Goal: Task Accomplishment & Management: Complete application form

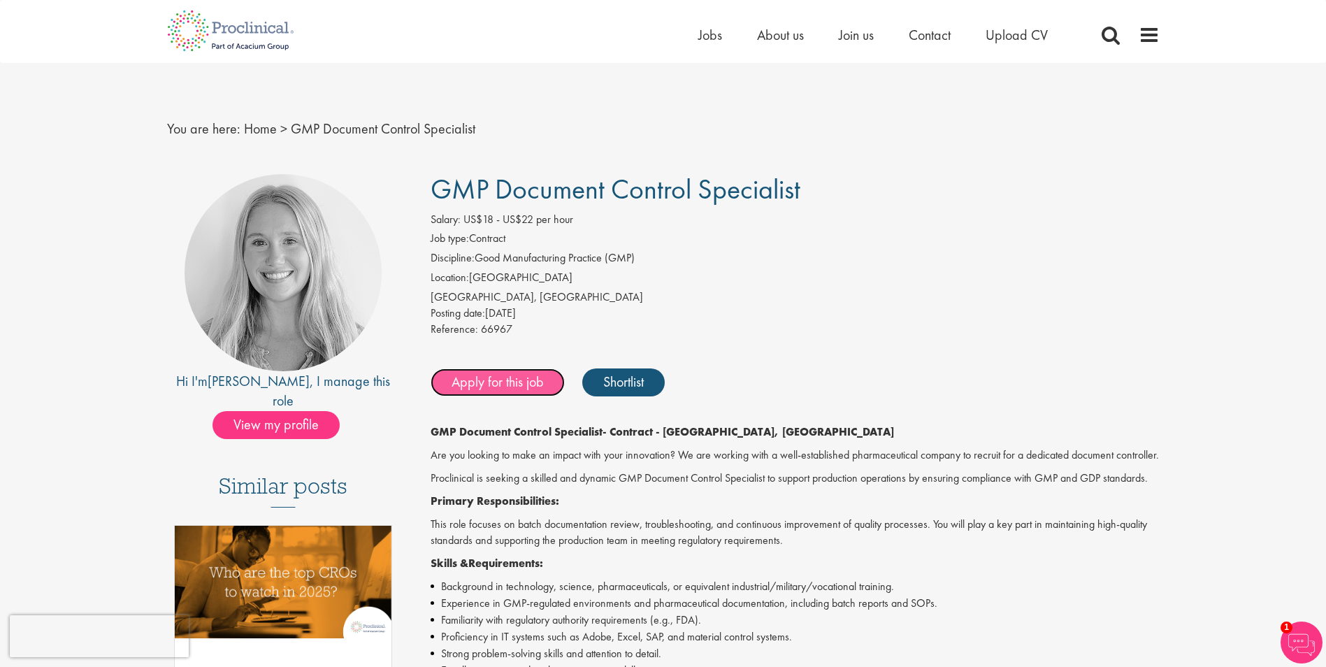
click at [528, 386] on link "Apply for this job" at bounding box center [497, 382] width 134 height 28
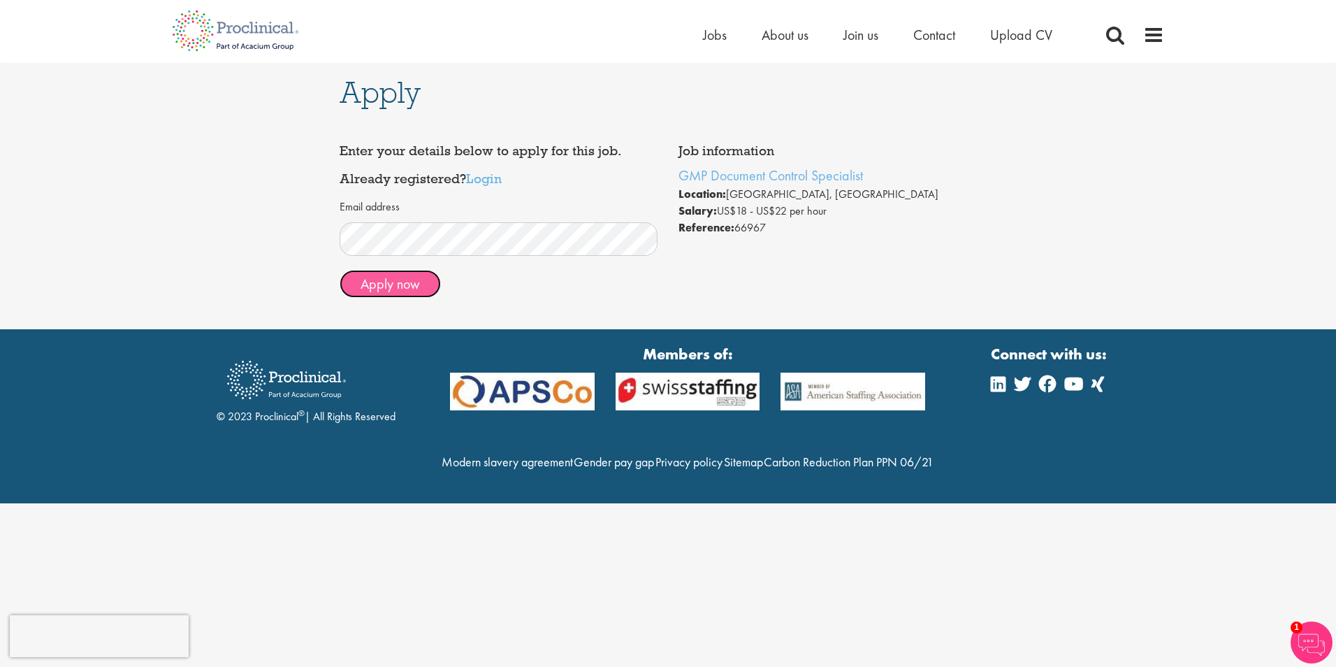
click at [372, 293] on button "Apply now" at bounding box center [390, 284] width 101 height 28
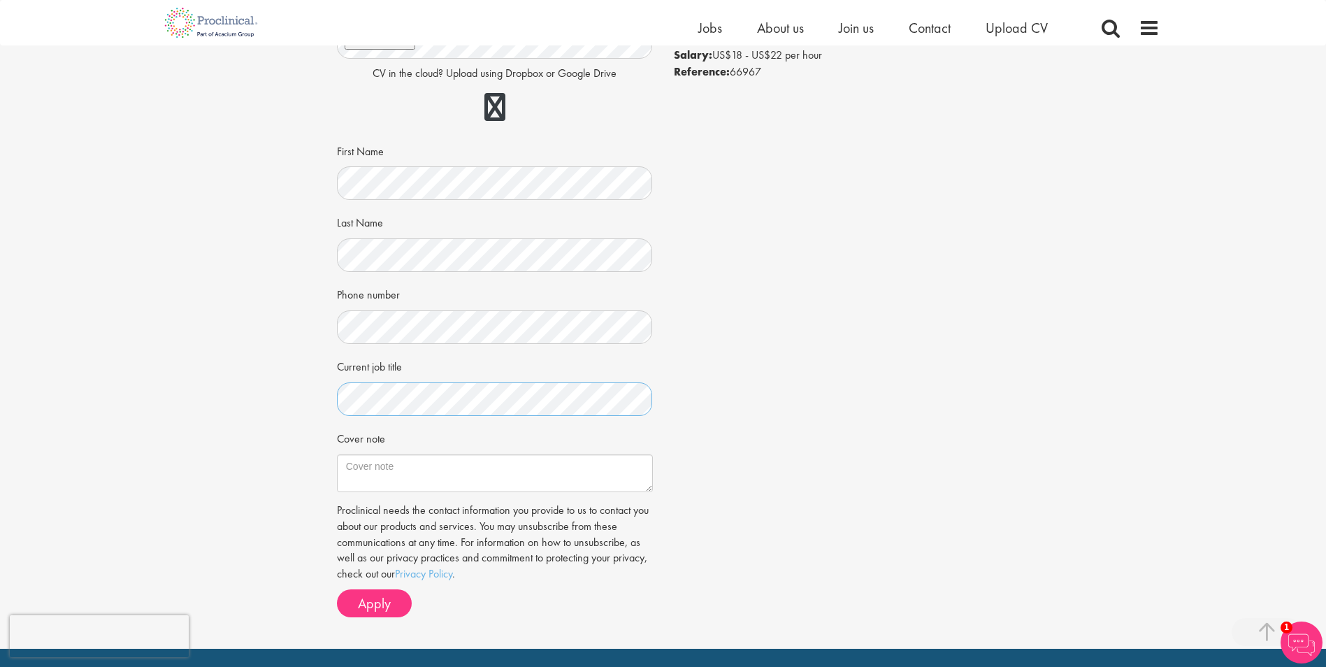
scroll to position [280, 0]
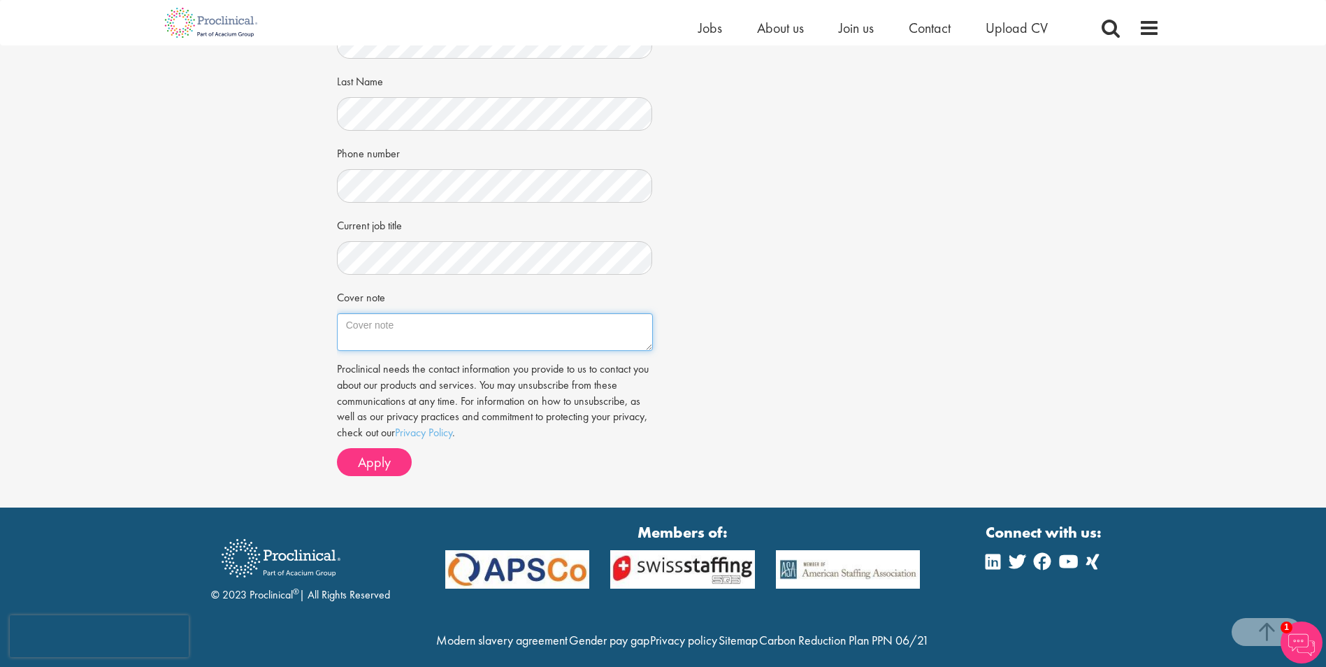
click at [424, 332] on textarea "Cover note" at bounding box center [495, 332] width 316 height 38
click at [243, 236] on div "Apply Job information GMP Document Control Specialist Location: [GEOGRAPHIC_DAT…" at bounding box center [663, 136] width 1347 height 741
click at [388, 324] on textarea "Cover note" at bounding box center [495, 332] width 316 height 38
click at [287, 314] on div "Apply Job information GMP Document Control Specialist Location: Durham, USA Sal…" at bounding box center [663, 136] width 1347 height 741
click at [412, 333] on textarea "Cover note" at bounding box center [495, 332] width 316 height 38
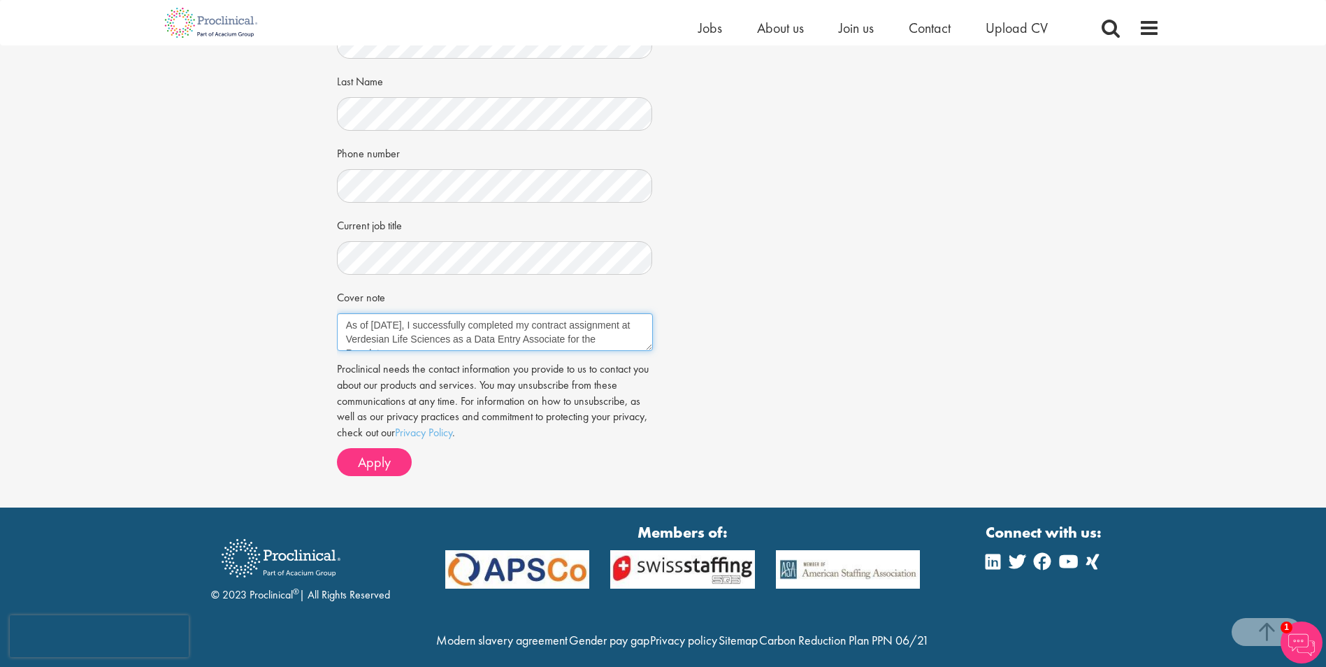
scroll to position [8, 0]
paste textarea "Revised and consolidated all Verdesian Life Sciences’ product labels to a new c…"
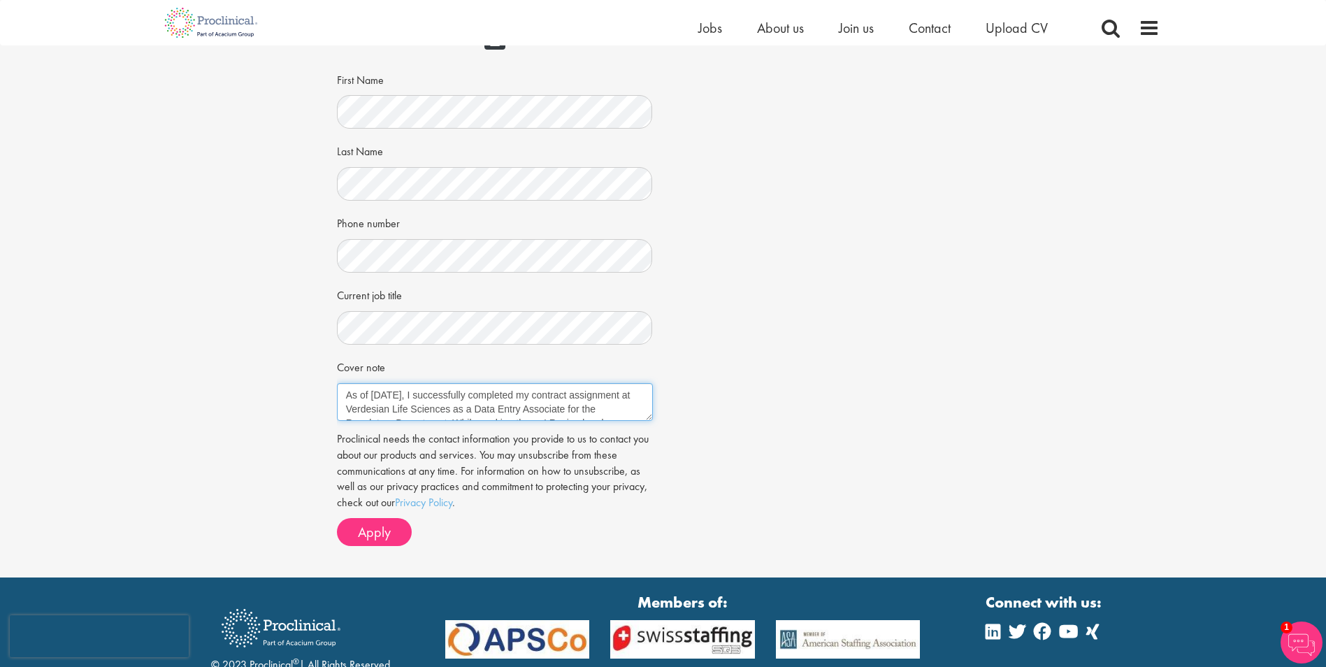
scroll to position [56, 0]
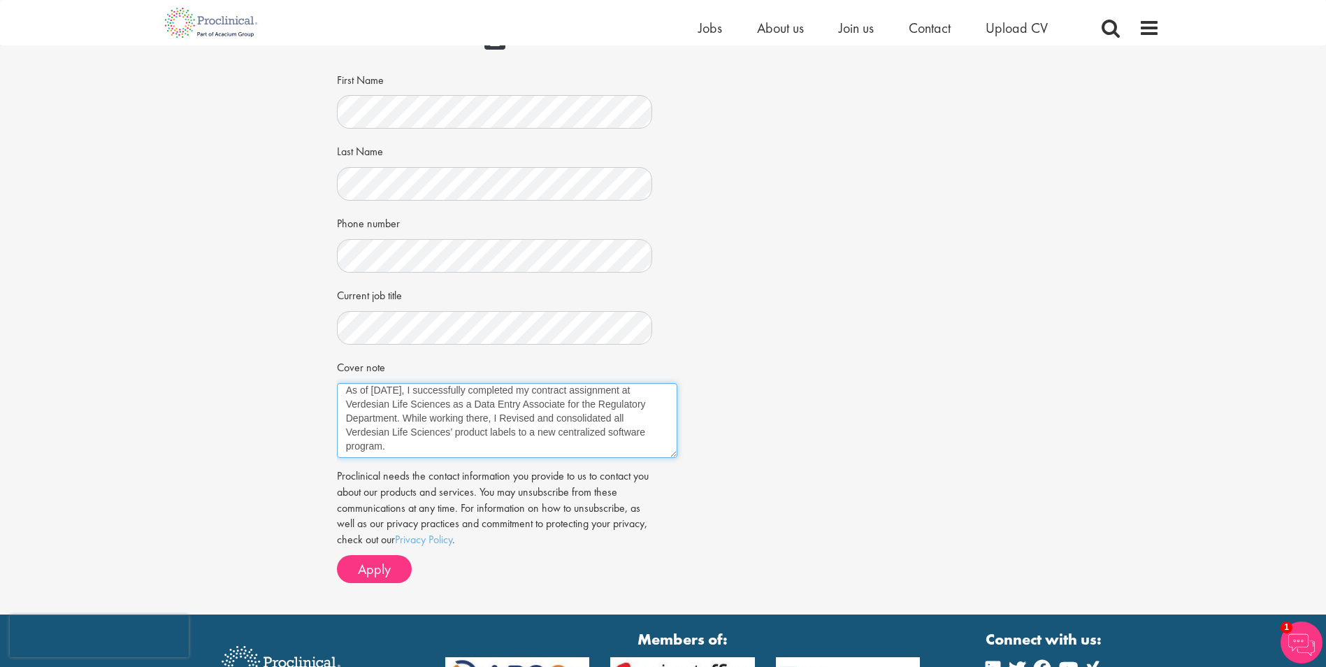
drag, startPoint x: 648, startPoint y: 418, endPoint x: 672, endPoint y: 456, distance: 45.0
click at [672, 456] on textarea "As of July 2025, I successfully completed my contract assignment at Verdesian L…" at bounding box center [507, 420] width 340 height 75
click at [505, 421] on textarea "As of July 2025, I successfully completed my contract assignment at Verdesian L…" at bounding box center [507, 420] width 340 height 75
click at [344, 449] on textarea "As of July 2025, I successfully completed my contract assignment at Verdesian L…" at bounding box center [507, 420] width 340 height 75
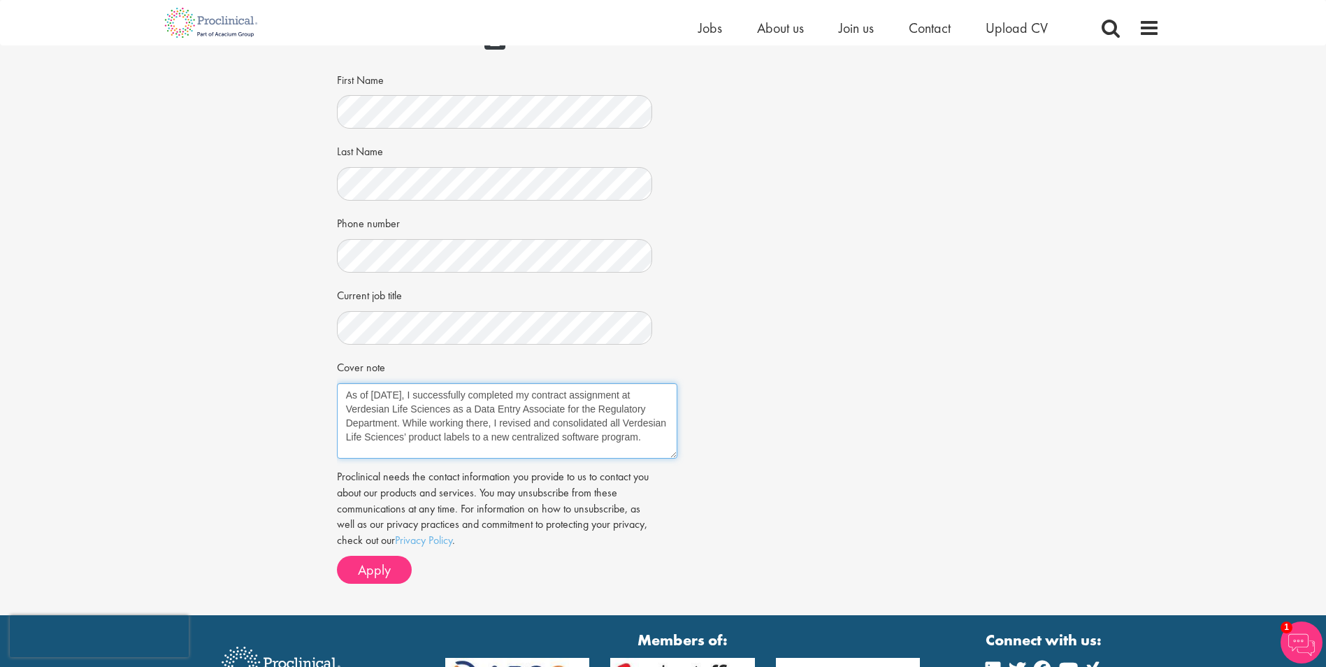
click at [400, 451] on textarea "As of July 2025, I successfully completed my contract assignment at Verdesian L…" at bounding box center [507, 420] width 340 height 75
paste textarea "Accurately and efficiently entered data related to product labels into the comp…"
click at [451, 442] on textarea "As of July 2025, I successfully completed my contract assignment at Verdesian L…" at bounding box center [507, 420] width 340 height 75
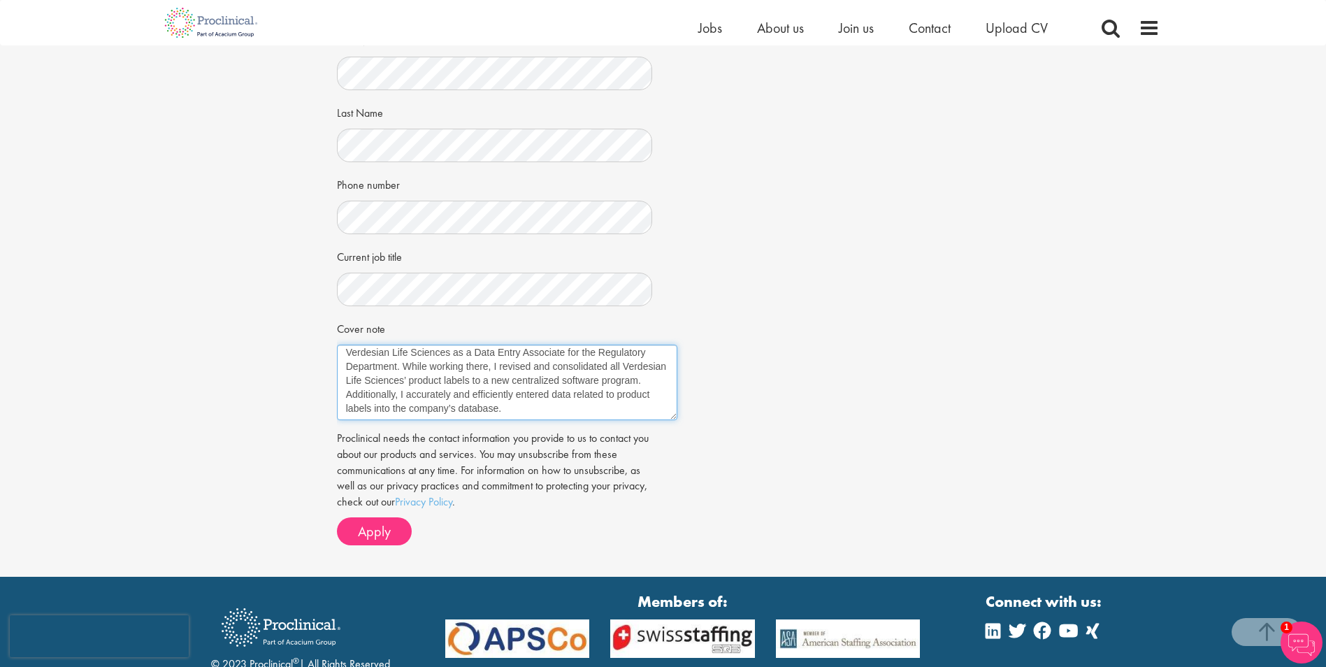
scroll to position [280, 0]
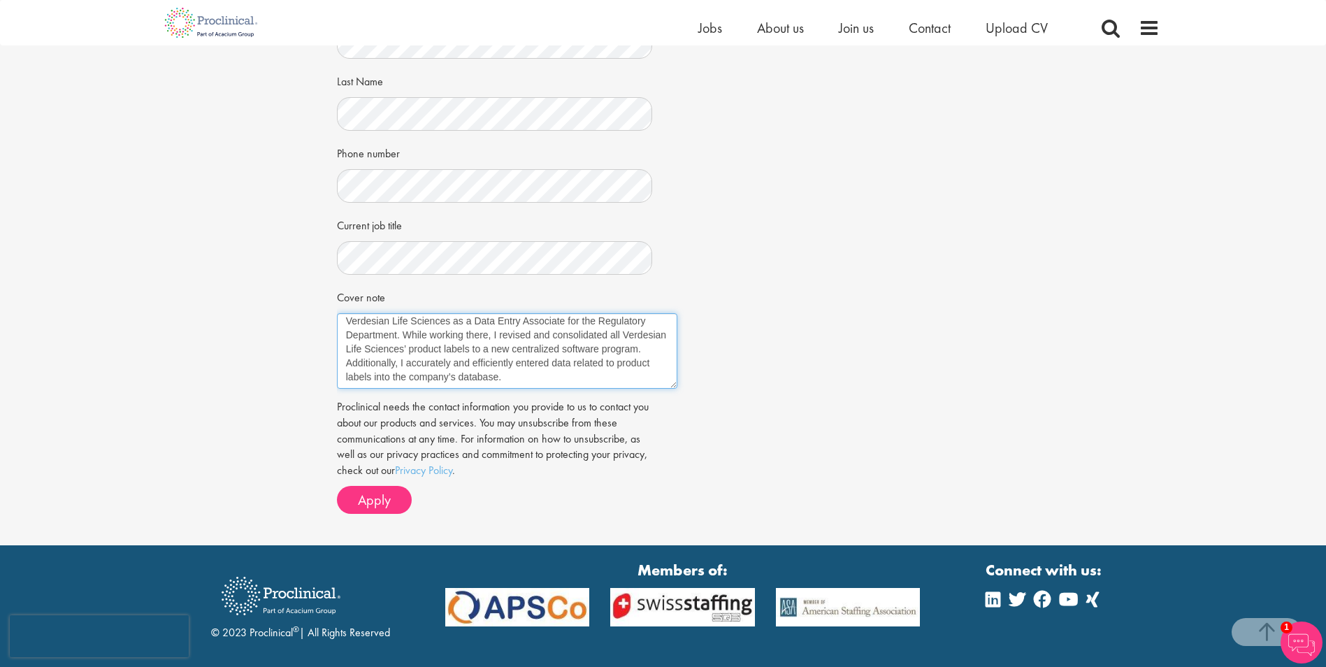
click at [562, 375] on textarea "As of July 2025, I successfully completed my contract assignment at Verdesian L…" at bounding box center [507, 350] width 340 height 75
paste textarea "Worked closely with Verdesian Life Sciences’ regulatory team to ensure complian…"
click at [591, 340] on textarea "As of July 2025, I successfully completed my contract assignment at Verdesian L…" at bounding box center [507, 350] width 340 height 75
click at [582, 343] on textarea "As of July 2025, I successfully completed my contract assignment at Verdesian L…" at bounding box center [507, 350] width 340 height 75
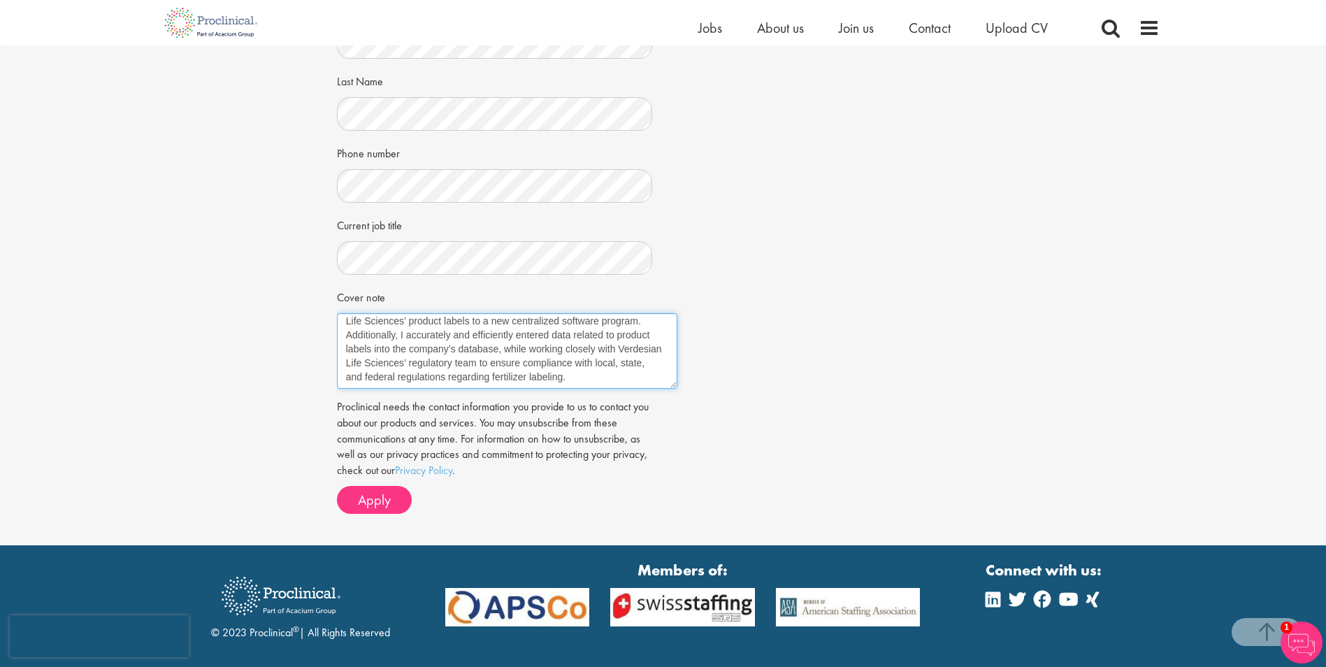
click at [347, 381] on textarea "As of July 2025, I successfully completed my contract assignment at Verdesian L…" at bounding box center [507, 350] width 340 height 75
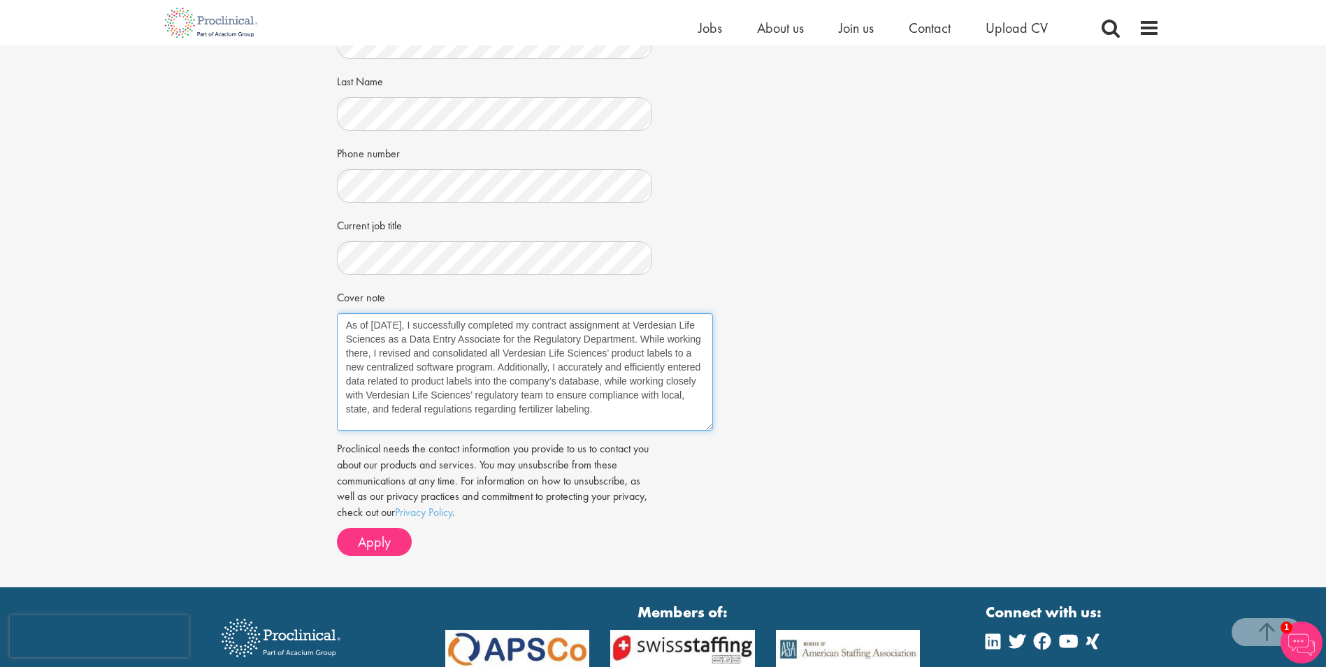
scroll to position [0, 0]
drag, startPoint x: 672, startPoint y: 386, endPoint x: 707, endPoint y: 428, distance: 55.0
click at [707, 428] on textarea "As of July 2025, I successfully completed my contract assignment at Verdesian L…" at bounding box center [525, 371] width 376 height 117
click at [698, 414] on textarea "As of July 2025, I successfully completed my contract assignment at Verdesian L…" at bounding box center [525, 371] width 376 height 117
click at [553, 423] on textarea "As of July 2025, I successfully completed my contract assignment at Verdesian L…" at bounding box center [525, 371] width 376 height 117
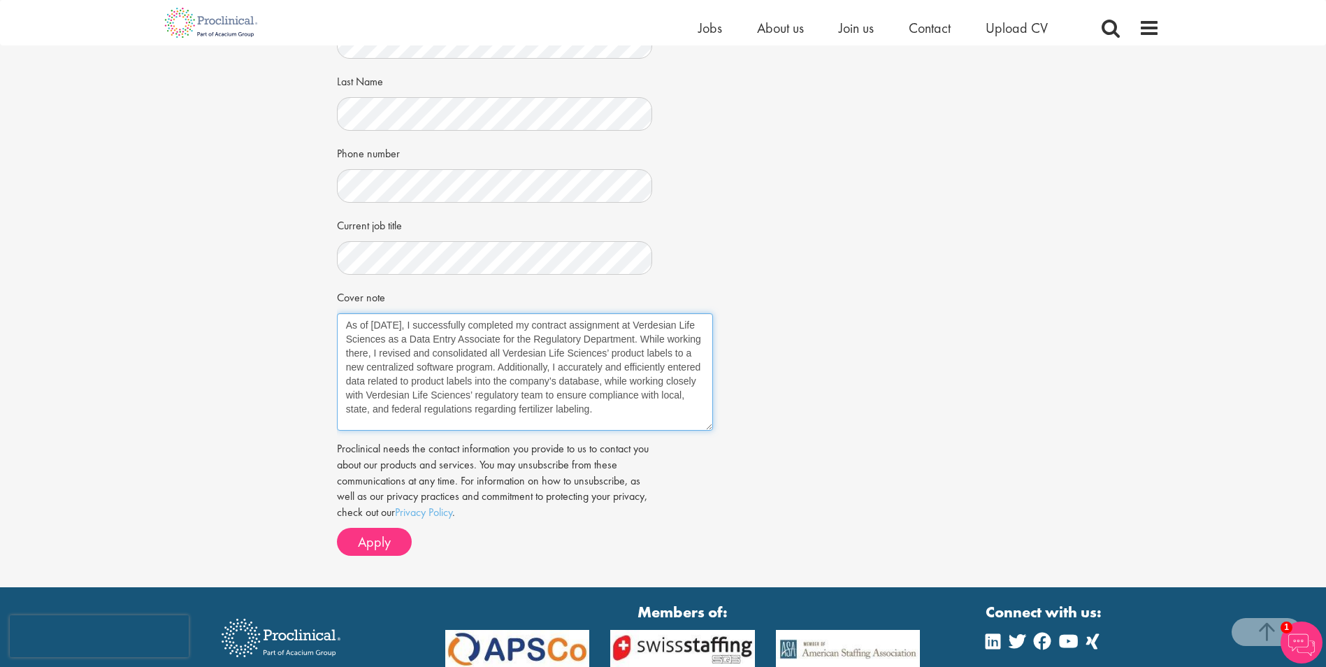
click at [674, 421] on textarea "As of July 2025, I successfully completed my contract assignment at Verdesian L…" at bounding box center [525, 371] width 376 height 117
click at [693, 411] on textarea "As of July 2025, I successfully completed my contract assignment at Verdesian L…" at bounding box center [525, 371] width 376 height 117
click at [375, 421] on textarea "As of July 2025, I successfully completed my contract assignment at Verdesian L…" at bounding box center [525, 371] width 376 height 117
click at [481, 419] on textarea "As of July 2025, I successfully completed my contract assignment at Verdesian L…" at bounding box center [525, 371] width 376 height 117
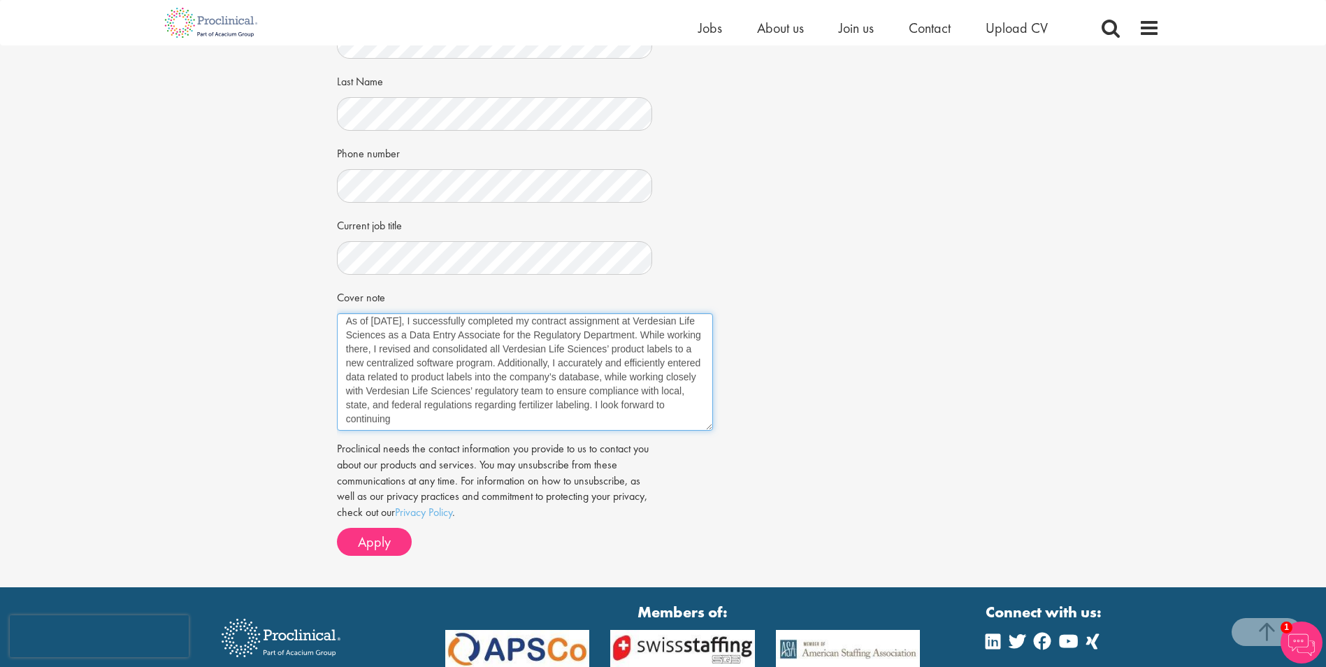
click at [423, 422] on textarea "As of July 2025, I successfully completed my contract assignment at Verdesian L…" at bounding box center [525, 371] width 376 height 117
click at [466, 418] on textarea "As of July 2025, I successfully completed my contract assignment at Verdesian L…" at bounding box center [525, 371] width 376 height 117
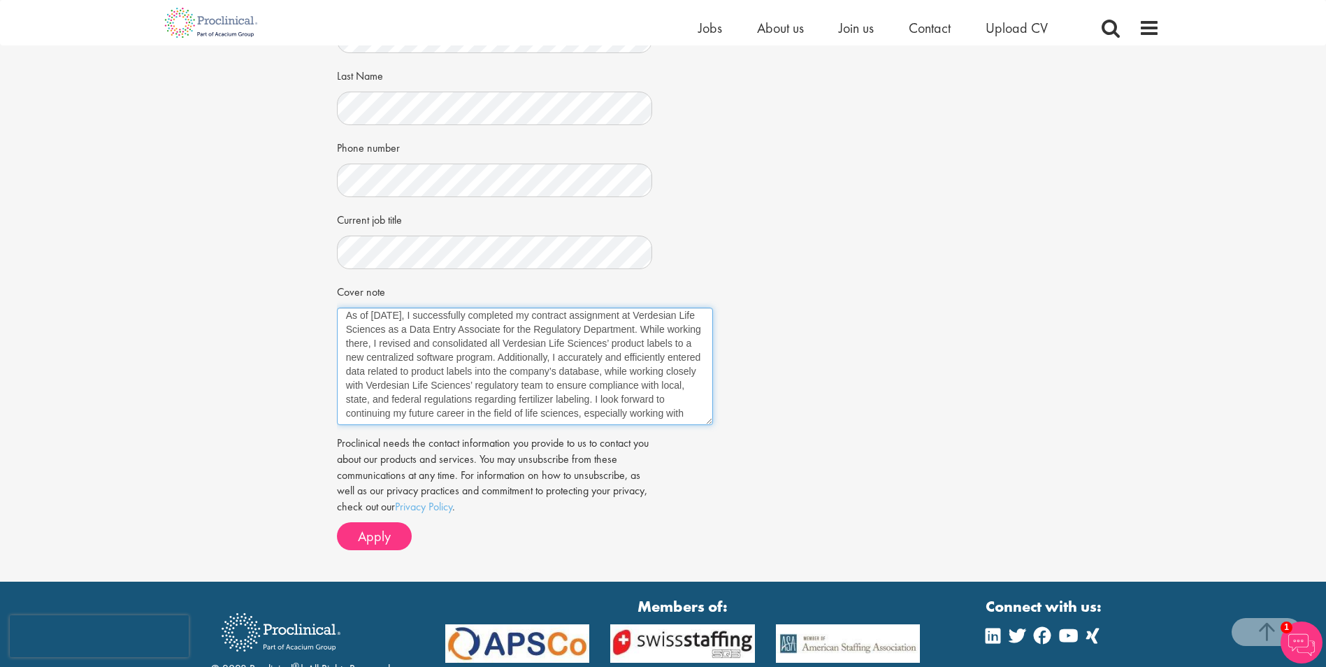
scroll to position [404, 0]
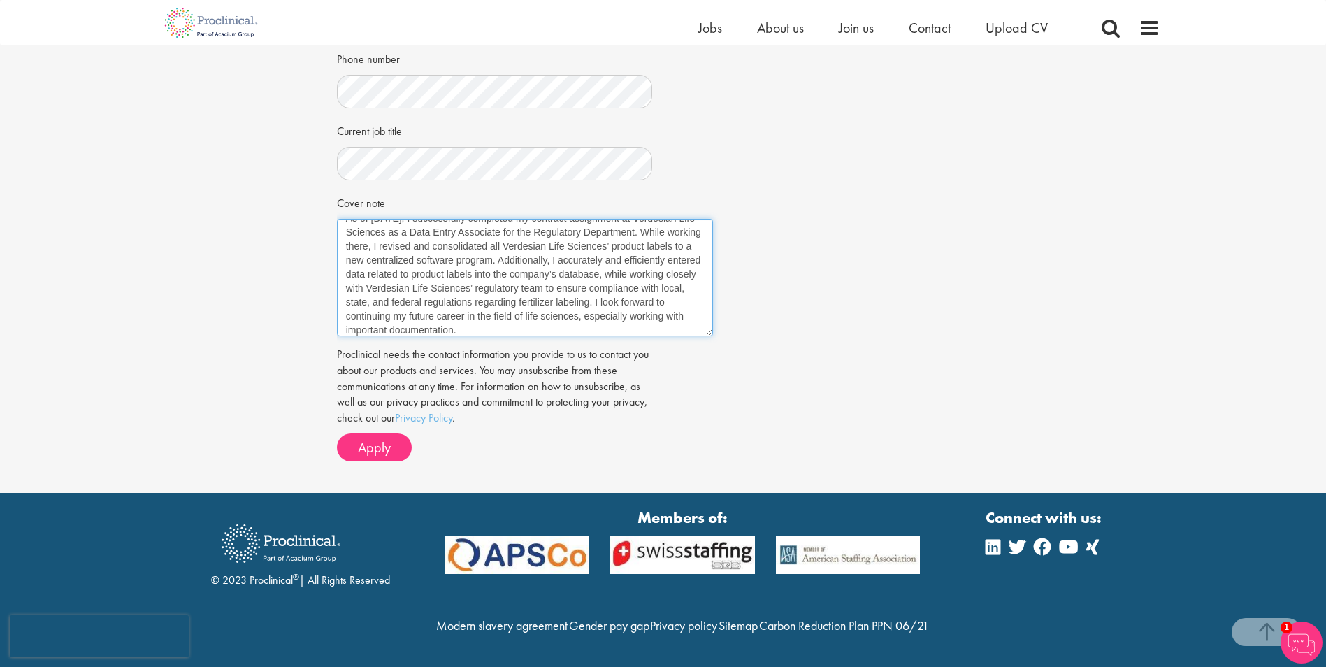
click at [515, 301] on textarea "As of July 2025, I successfully completed my contract assignment at Verdesian L…" at bounding box center [525, 277] width 376 height 117
click at [564, 298] on textarea "As of July 2025, I successfully completed my contract assignment at Verdesian L…" at bounding box center [525, 277] width 376 height 117
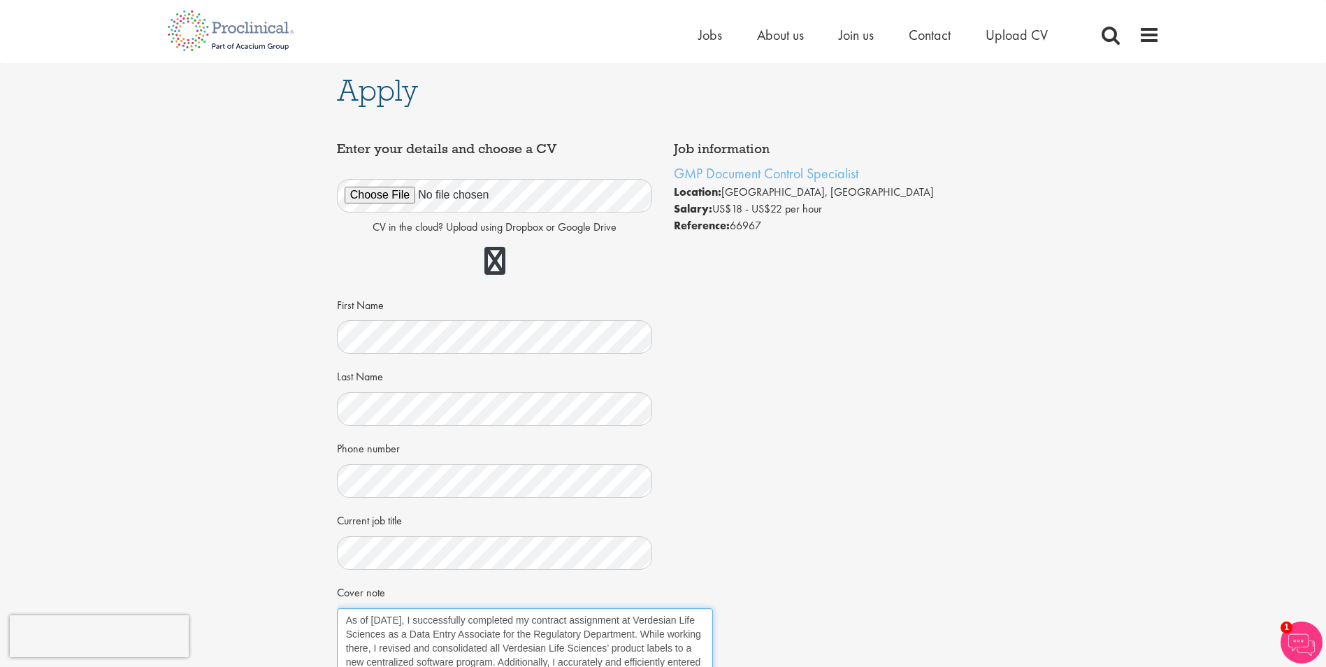
scroll to position [0, 0]
type textarea "As of July 2025, I successfully completed my contract assignment at Verdesian L…"
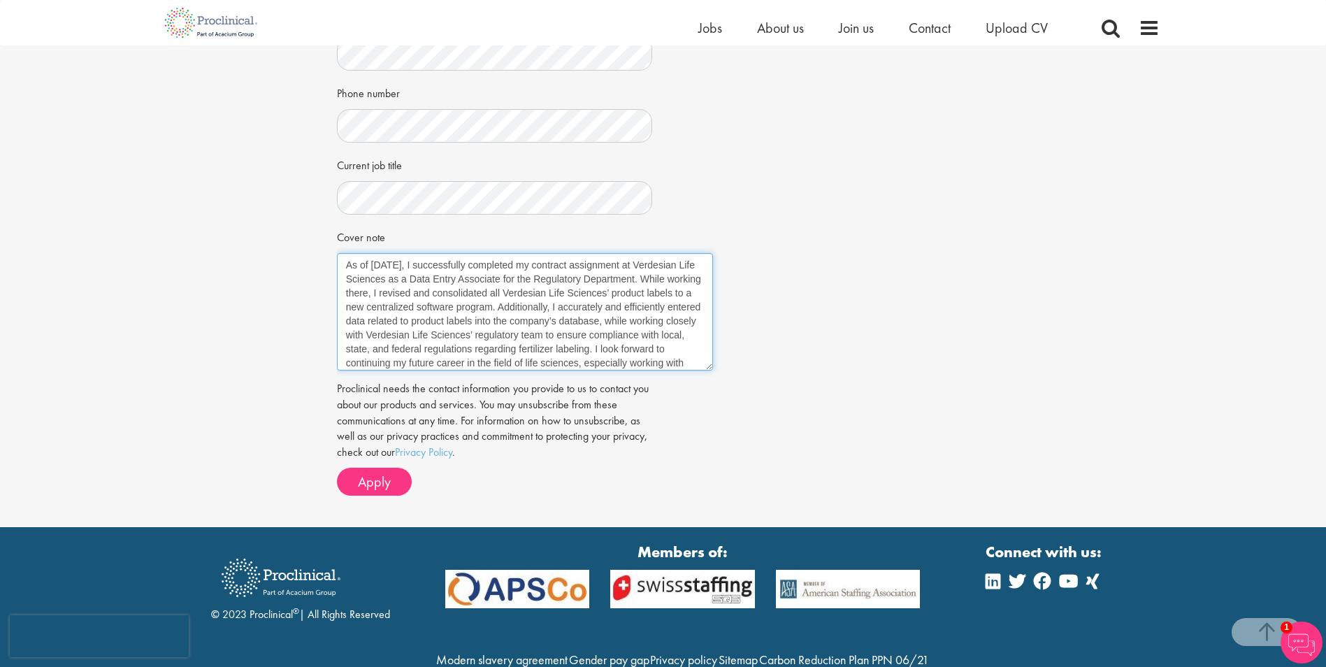
scroll to position [349, 0]
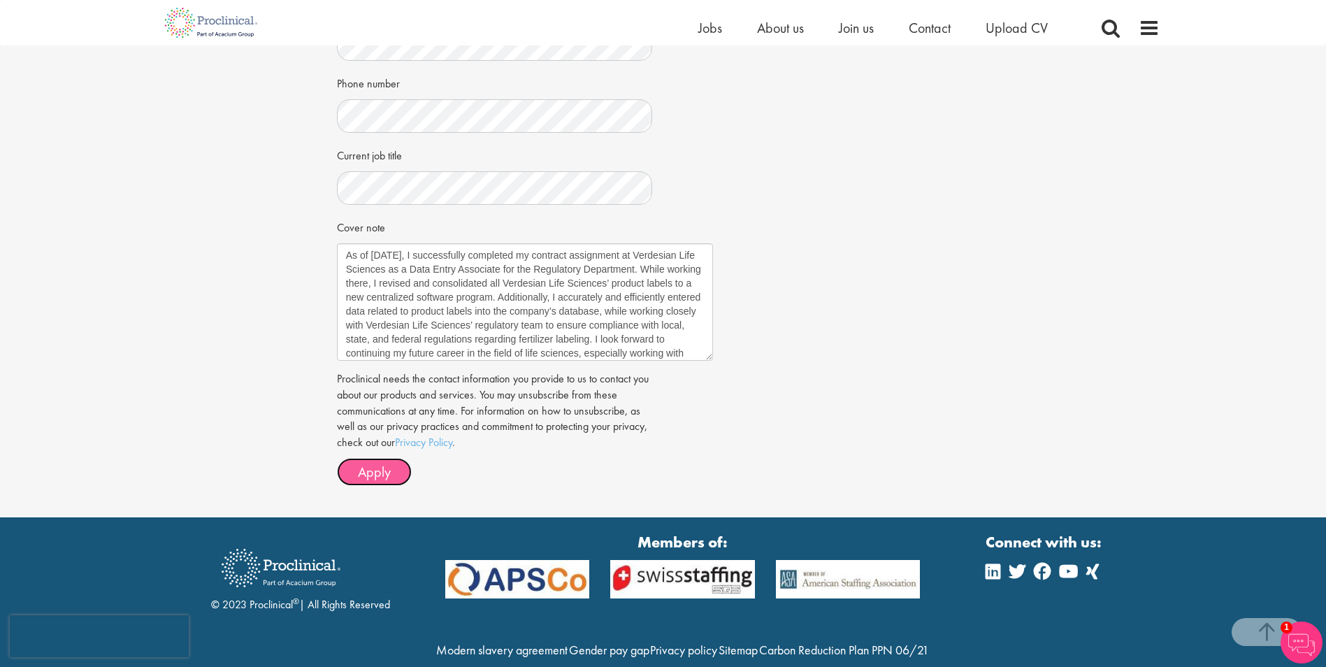
click at [378, 474] on span "Apply" at bounding box center [374, 472] width 33 height 18
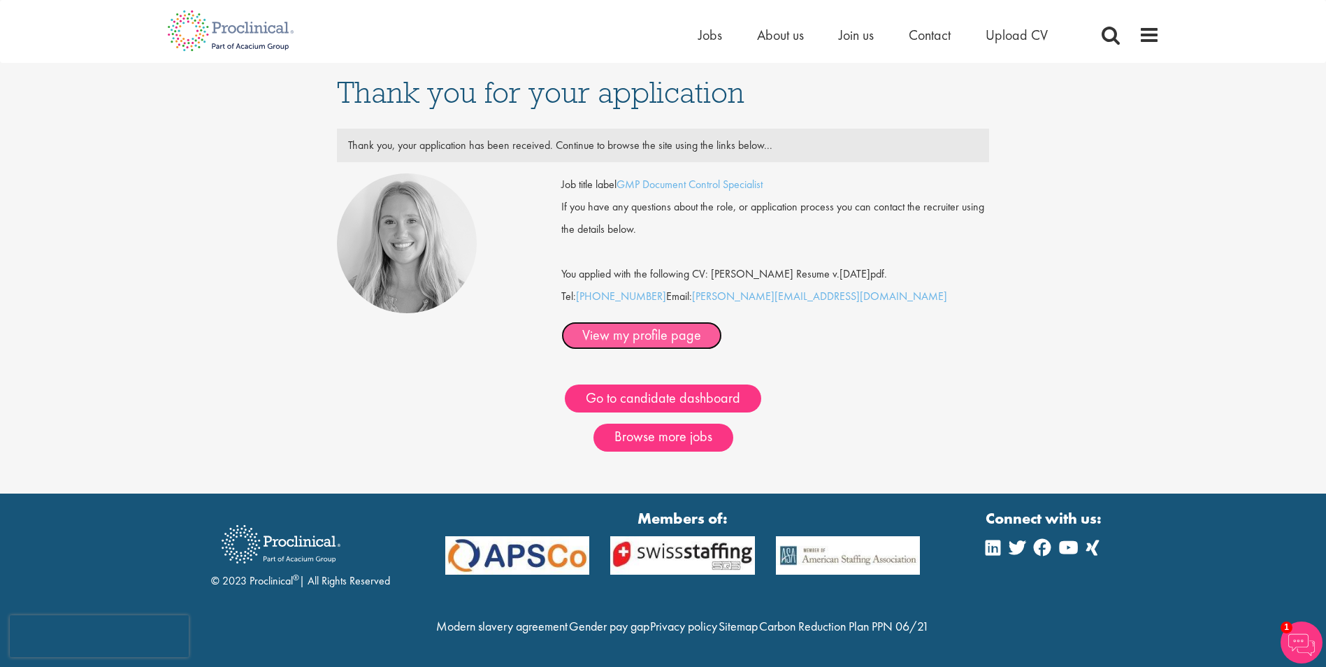
click at [722, 322] on link "View my profile page" at bounding box center [641, 335] width 161 height 28
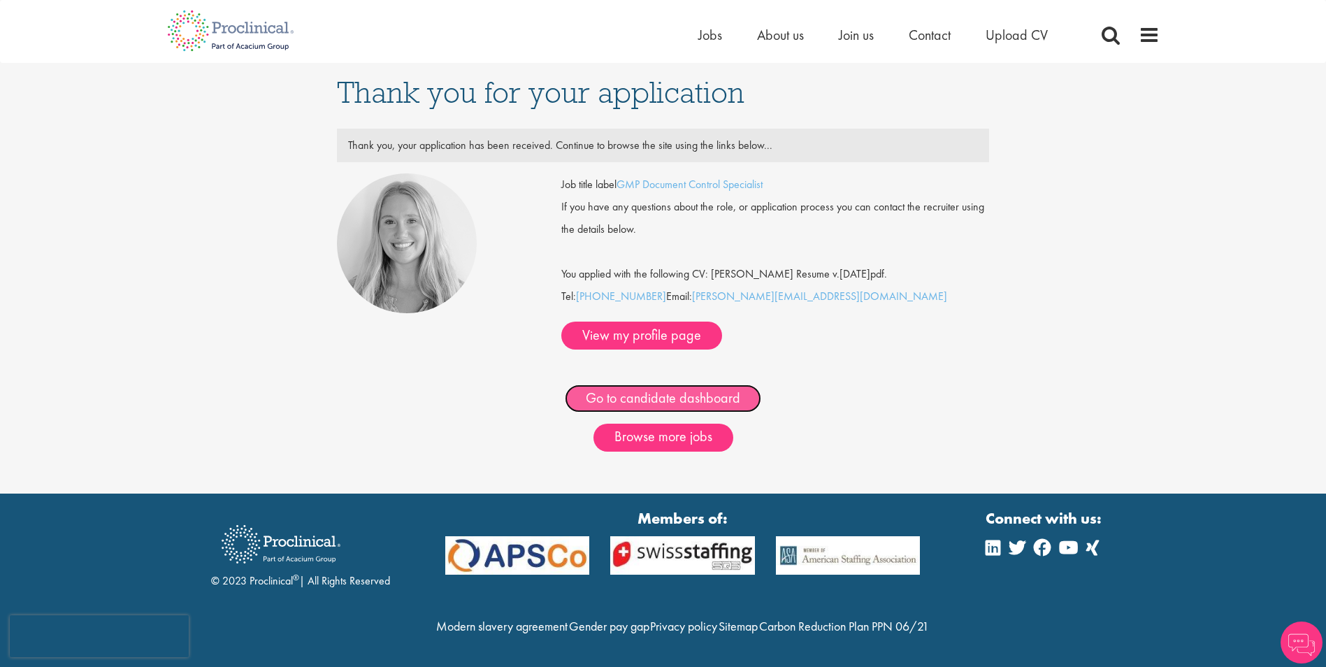
click at [656, 384] on link "Go to candidate dashboard" at bounding box center [663, 398] width 196 height 28
